Goal: Navigation & Orientation: Find specific page/section

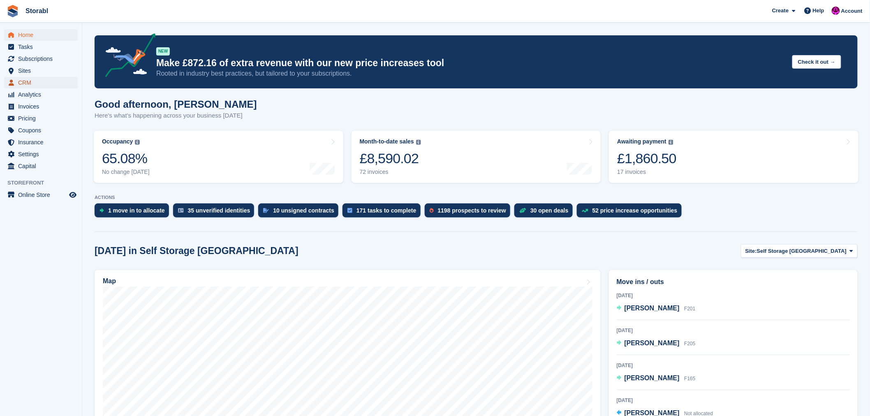
click at [23, 85] on span "CRM" at bounding box center [42, 83] width 49 height 12
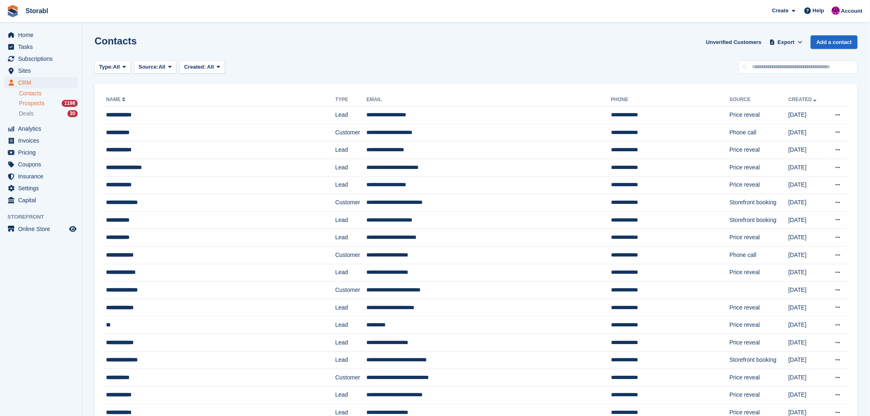
click at [30, 104] on span "Prospects" at bounding box center [31, 104] width 25 height 8
